Goal: Obtain resource: Obtain resource

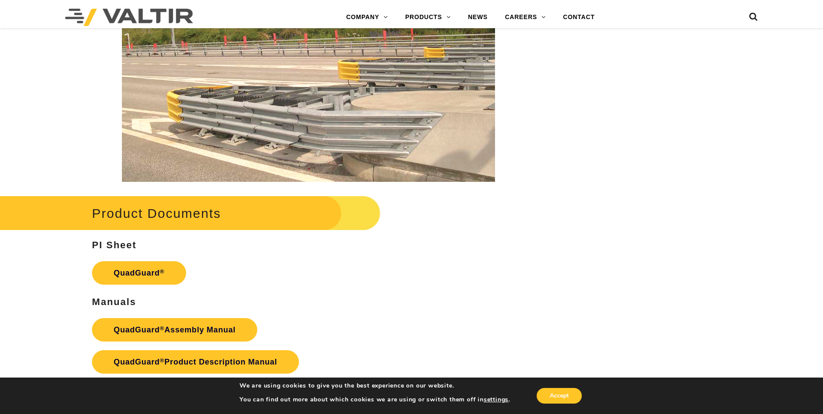
scroll to position [1736, 0]
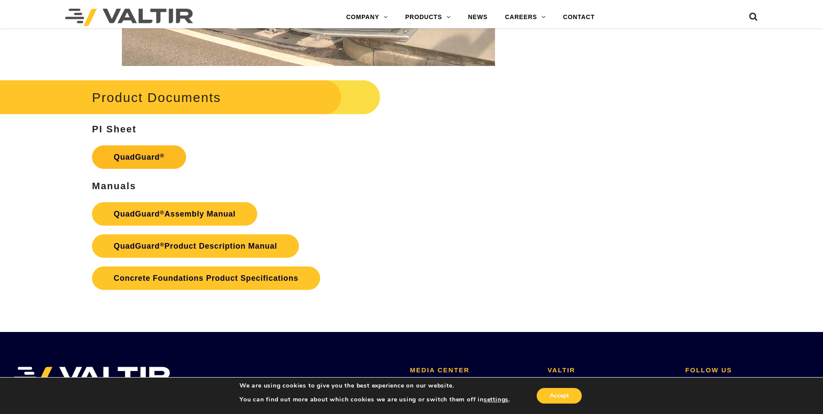
click at [138, 153] on link "QuadGuard ®" at bounding box center [139, 156] width 94 height 23
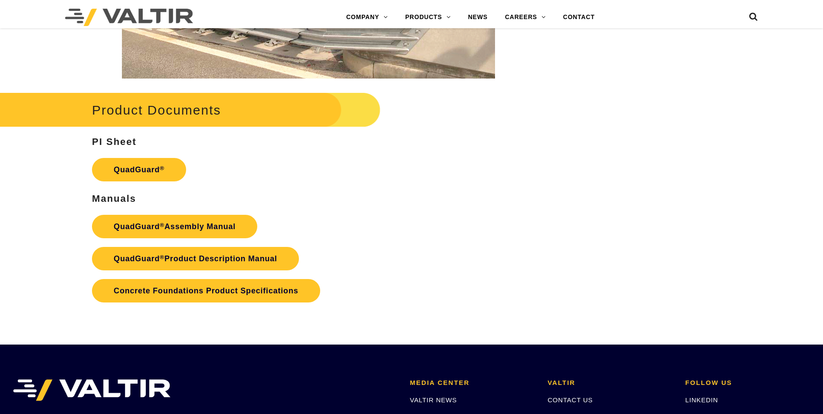
scroll to position [1736, 0]
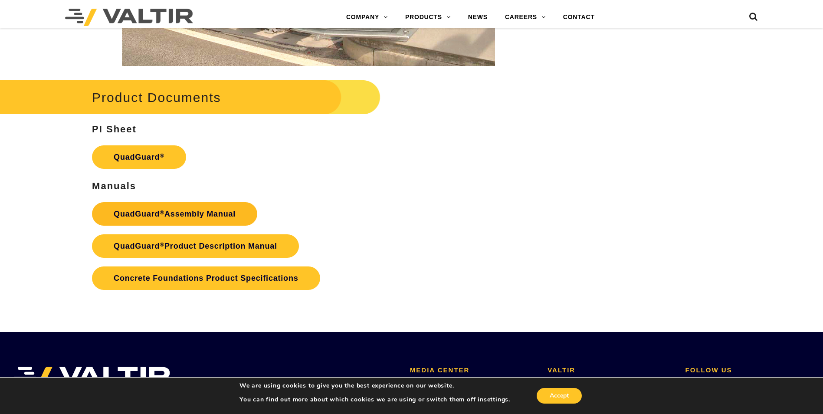
click at [177, 211] on link "QuadGuard ® Assembly Manual" at bounding box center [174, 213] width 165 height 23
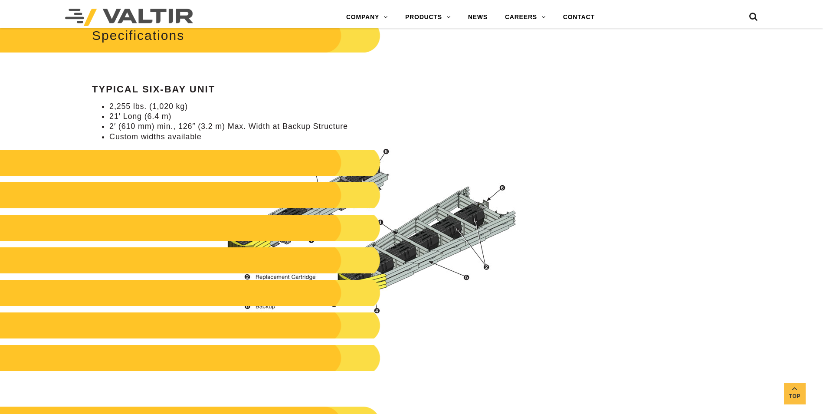
scroll to position [810, 0]
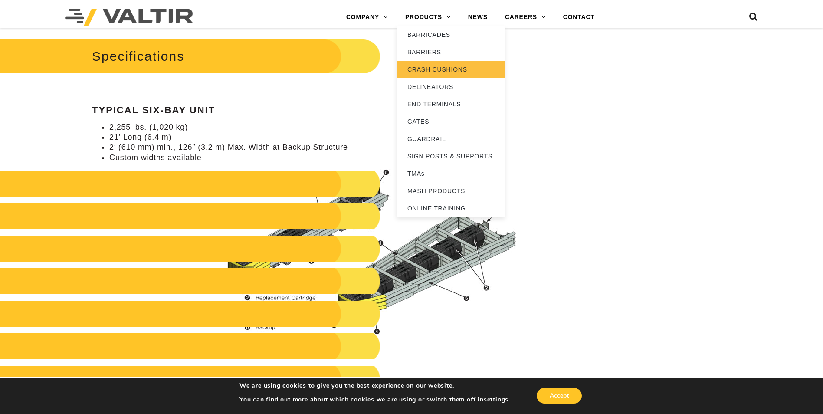
click at [430, 70] on link "CRASH CUSHIONS" at bounding box center [451, 69] width 108 height 17
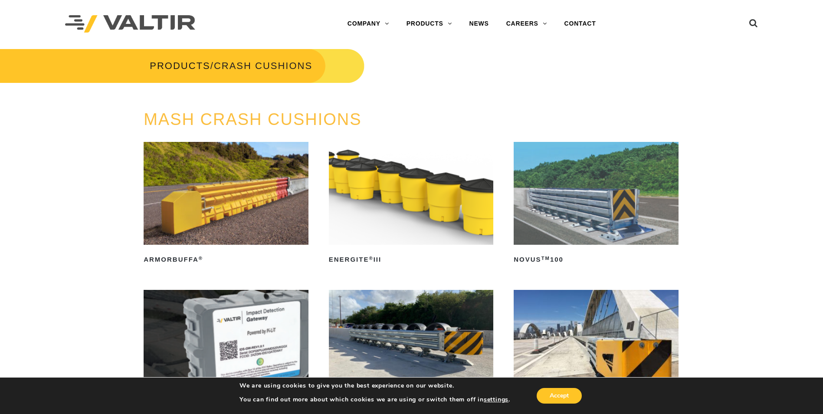
scroll to position [116, 0]
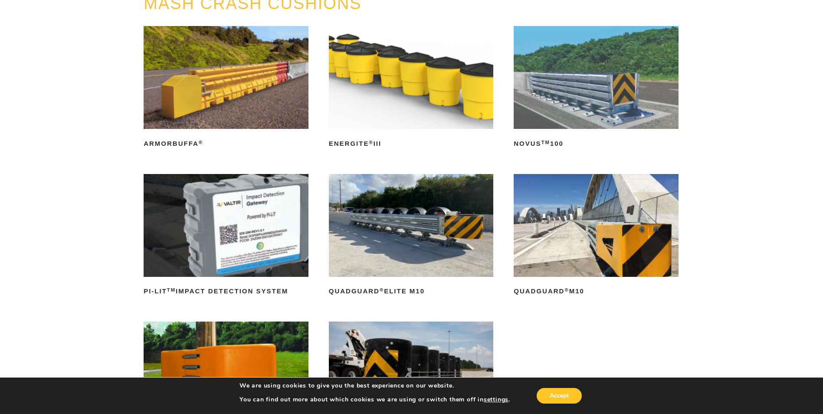
click at [578, 221] on img at bounding box center [596, 225] width 165 height 103
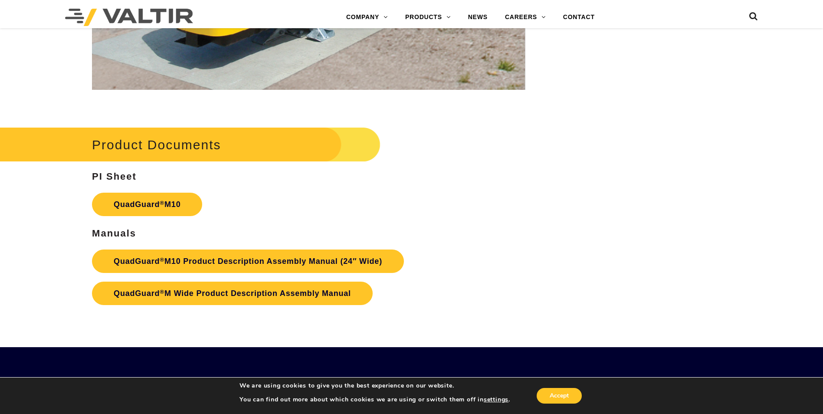
scroll to position [3108, 0]
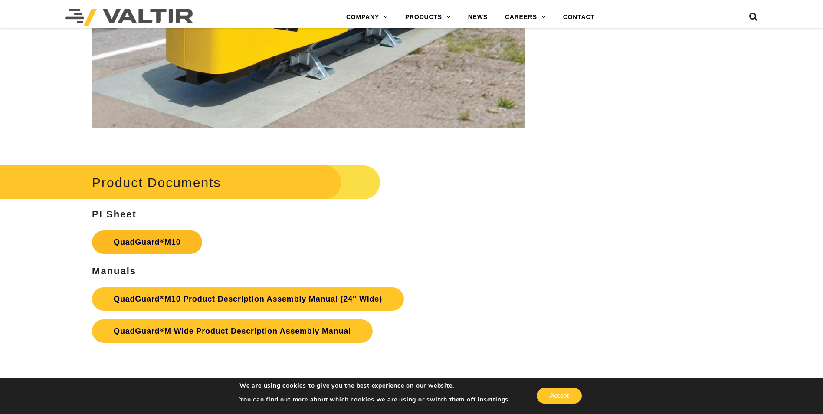
click at [161, 243] on sup "®" at bounding box center [162, 240] width 5 height 7
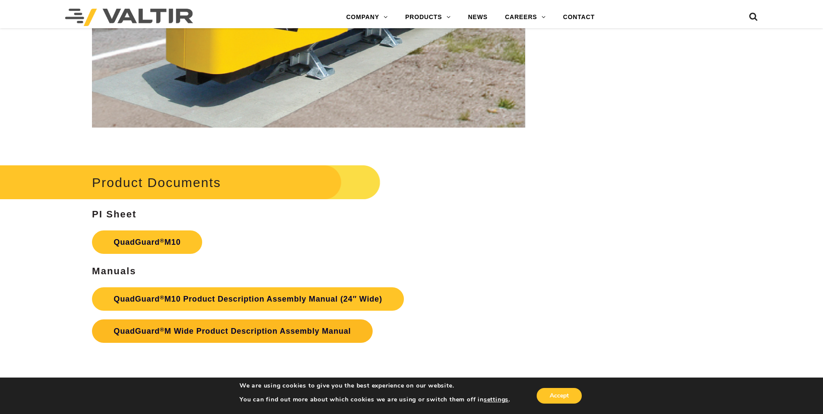
click at [275, 329] on link "QuadGuard ® M Wide Product Description Assembly Manual" at bounding box center [232, 330] width 281 height 23
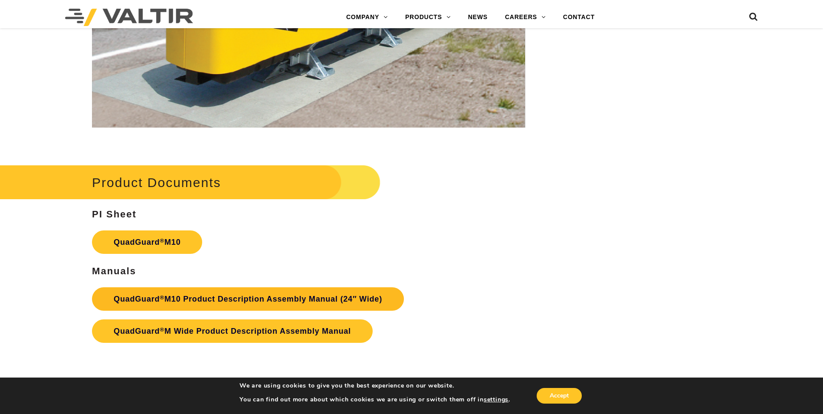
click at [211, 297] on link "QuadGuard ® M10 Product Description Assembly Manual (24″ Wide)" at bounding box center [248, 298] width 312 height 23
